Goal: Check status: Check status

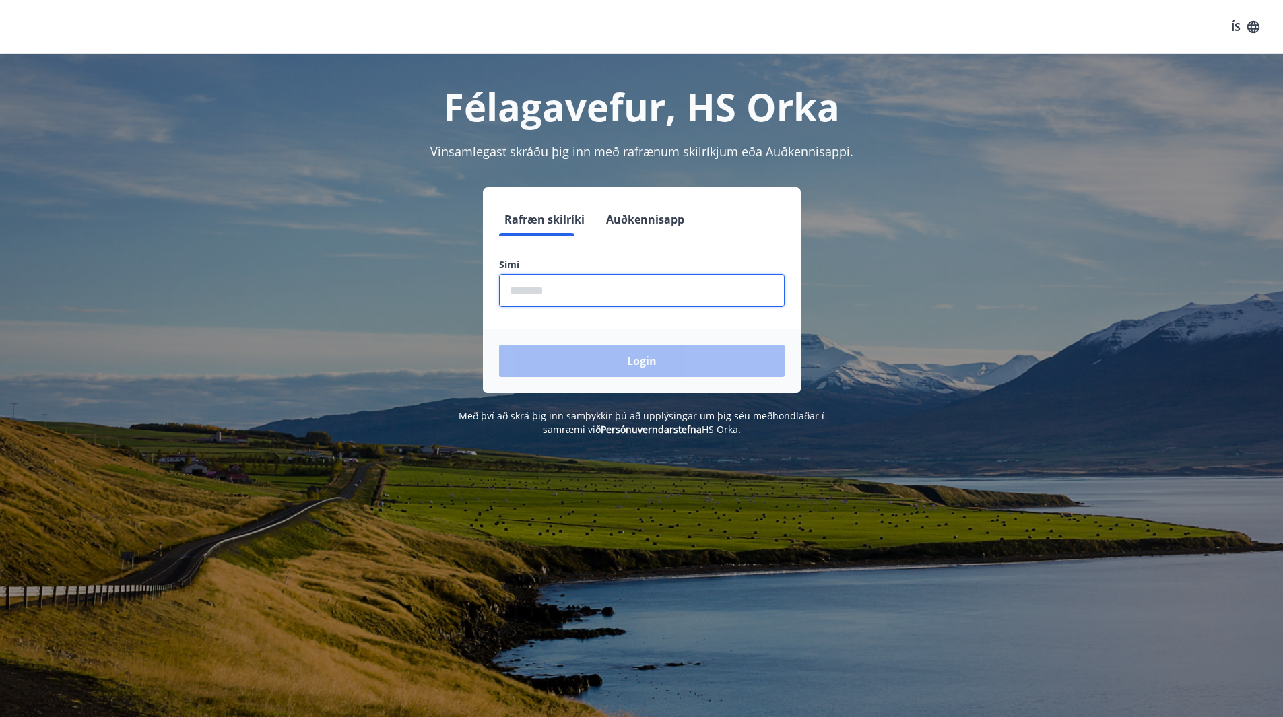
click at [569, 286] on input "phone" at bounding box center [642, 290] width 286 height 33
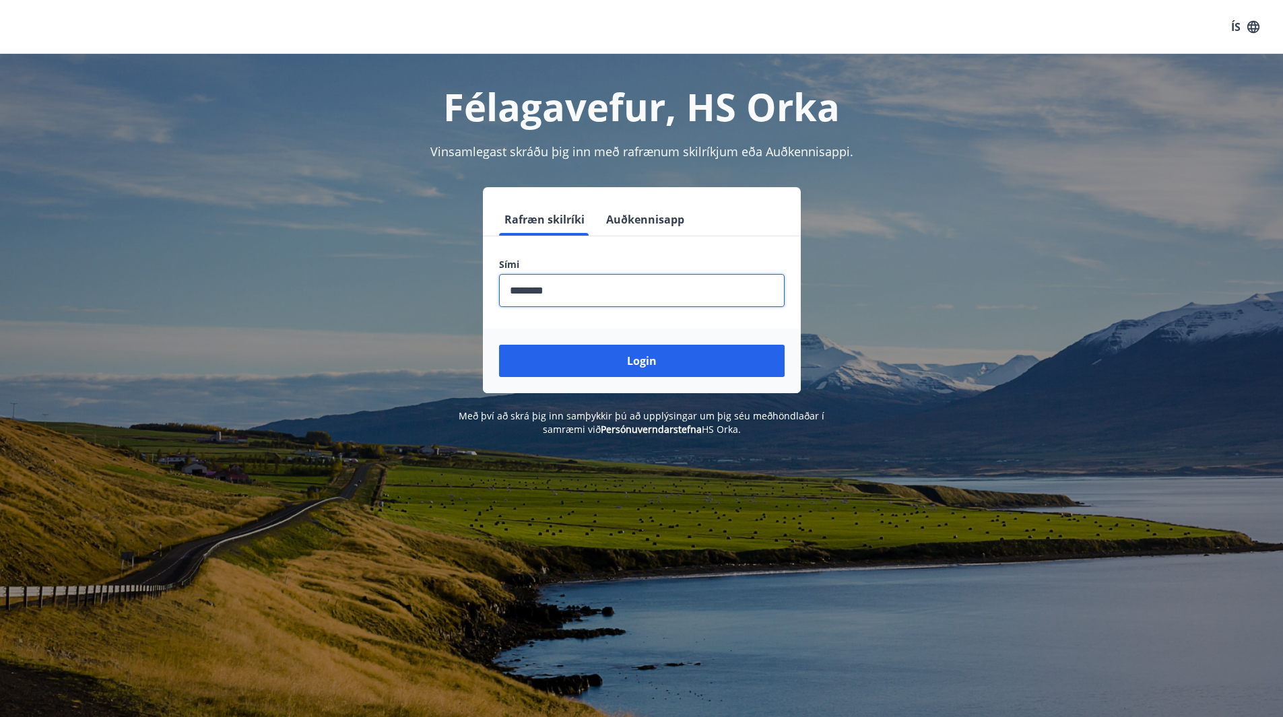
type input "********"
click at [499, 345] on button "Login" at bounding box center [642, 361] width 286 height 32
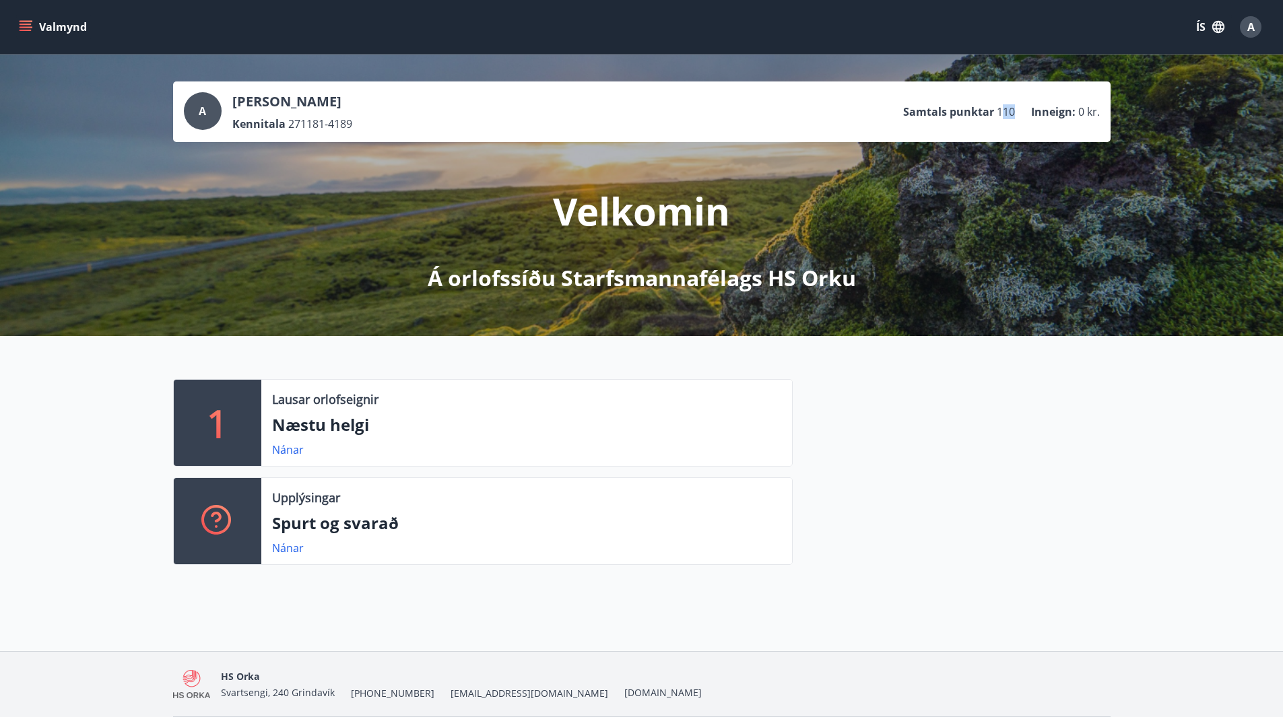
drag, startPoint x: 1000, startPoint y: 112, endPoint x: 1018, endPoint y: 106, distance: 18.3
click at [1018, 106] on ul "Samtals punktar 110 Inneign : 0 kr." at bounding box center [1001, 112] width 197 height 26
drag, startPoint x: 1018, startPoint y: 106, endPoint x: 875, endPoint y: 117, distance: 142.4
click at [875, 117] on div "A [PERSON_NAME] Kennitala 271181-4189 Samtals punktar 110 Inneign : 0 kr." at bounding box center [642, 111] width 916 height 39
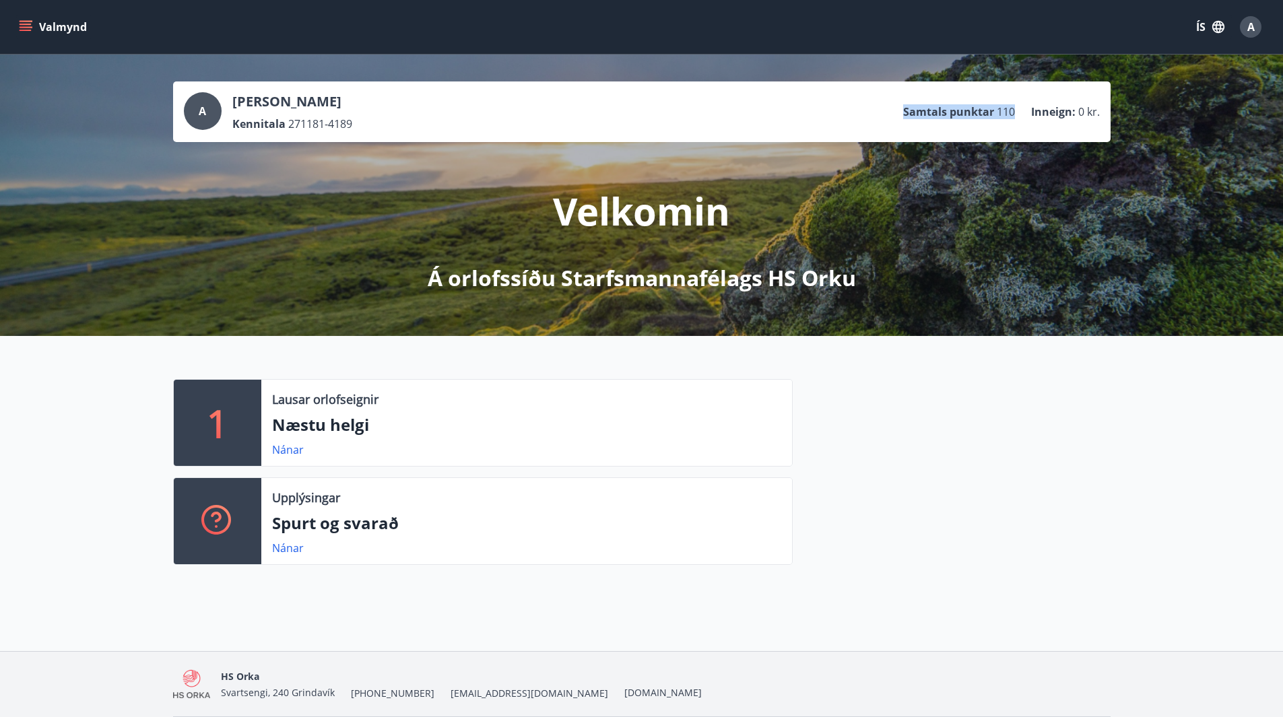
click at [900, 111] on div "A [PERSON_NAME] Kennitala 271181-4189 Samtals punktar 110 Inneign : 0 kr." at bounding box center [642, 111] width 916 height 39
click at [911, 111] on p "Samtals punktar" at bounding box center [948, 111] width 91 height 15
click at [968, 113] on p "Samtals punktar" at bounding box center [948, 111] width 91 height 15
drag, startPoint x: 1004, startPoint y: 108, endPoint x: 905, endPoint y: 107, distance: 99.0
click at [908, 107] on li "Samtals punktar 110" at bounding box center [959, 111] width 112 height 15
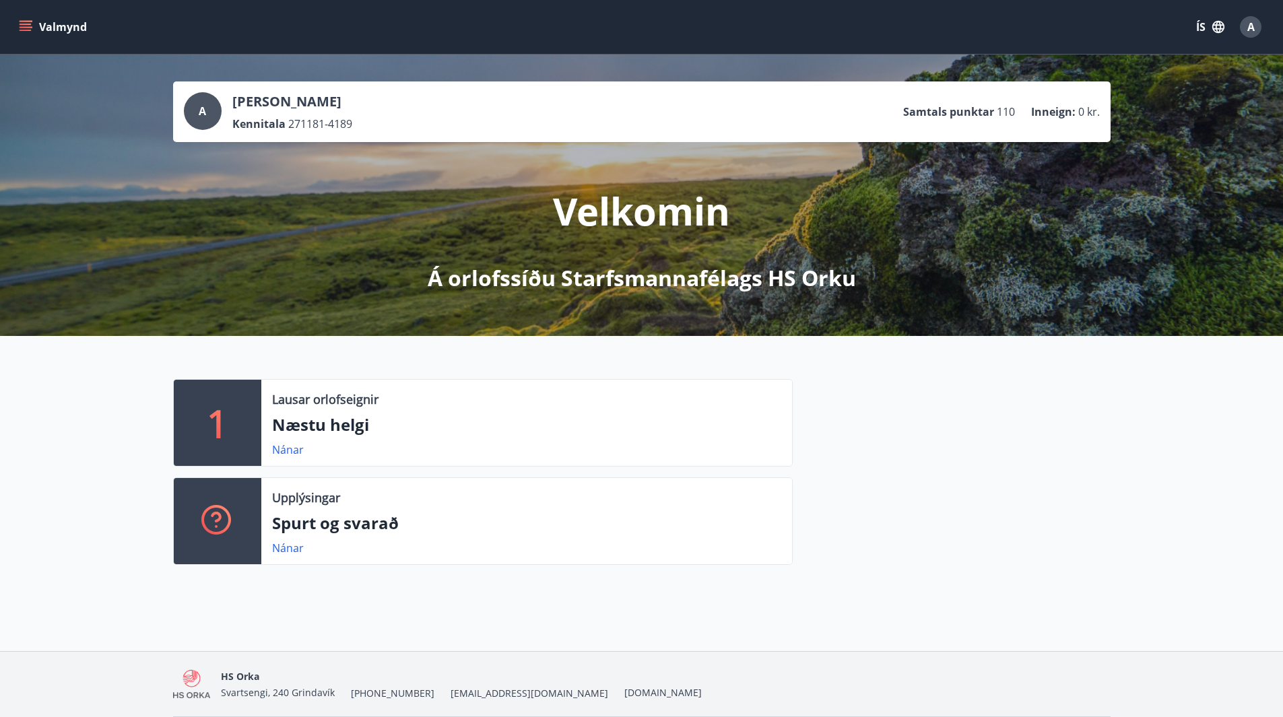
click at [893, 106] on div "A Arna Björg Rúnarsdóttir Kennitala 271181-4189 Samtals punktar 110 Inneign : 0…" at bounding box center [642, 111] width 916 height 39
drag, startPoint x: 895, startPoint y: 109, endPoint x: 1013, endPoint y: 115, distance: 118.7
click at [1013, 116] on div "A Arna Björg Rúnarsdóttir Kennitala 271181-4189 Samtals punktar 110 Inneign : 0…" at bounding box center [642, 111] width 916 height 39
click at [1013, 115] on span "110" at bounding box center [1006, 111] width 18 height 15
drag, startPoint x: 1028, startPoint y: 112, endPoint x: 883, endPoint y: 99, distance: 146.1
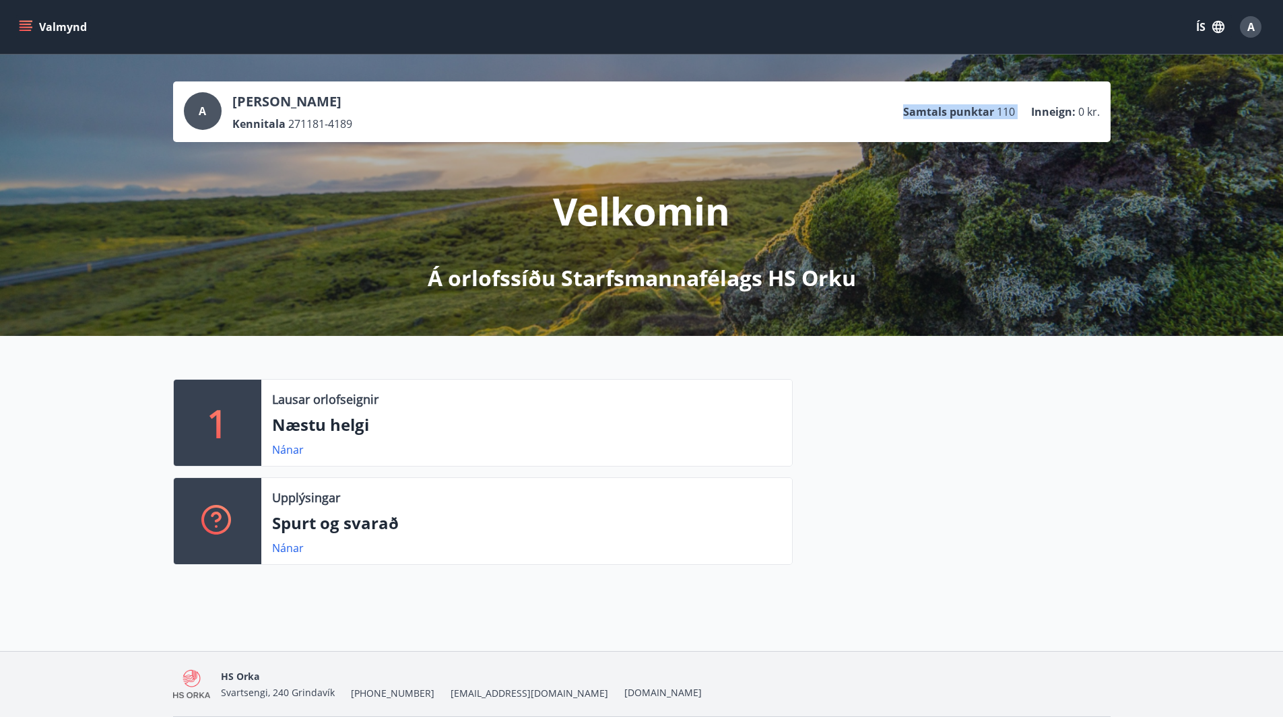
click at [883, 99] on div "A Arna Björg Rúnarsdóttir Kennitala 271181-4189 Samtals punktar 110 Inneign : 0…" at bounding box center [642, 111] width 916 height 39
click at [883, 96] on div "A Arna Björg Rúnarsdóttir Kennitala 271181-4189 Samtals punktar 110 Inneign : 0…" at bounding box center [642, 111] width 916 height 39
